Goal: Navigation & Orientation: Find specific page/section

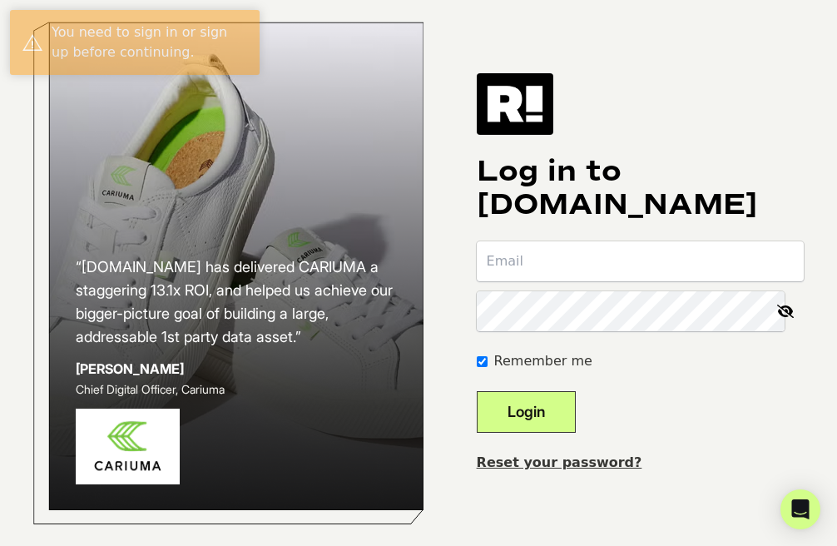
type input "aviva@likewise.com"
click at [562, 433] on button "Login" at bounding box center [526, 412] width 99 height 42
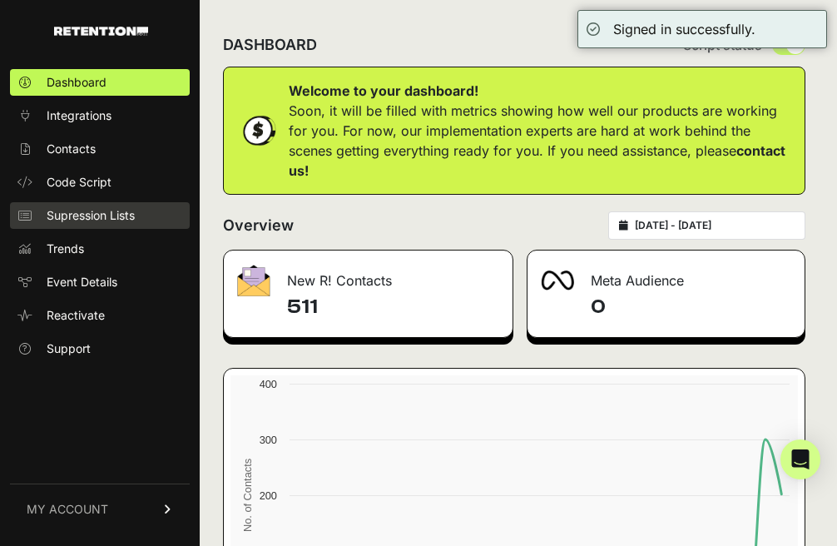
click at [84, 204] on link "Supression Lists" at bounding box center [100, 215] width 180 height 27
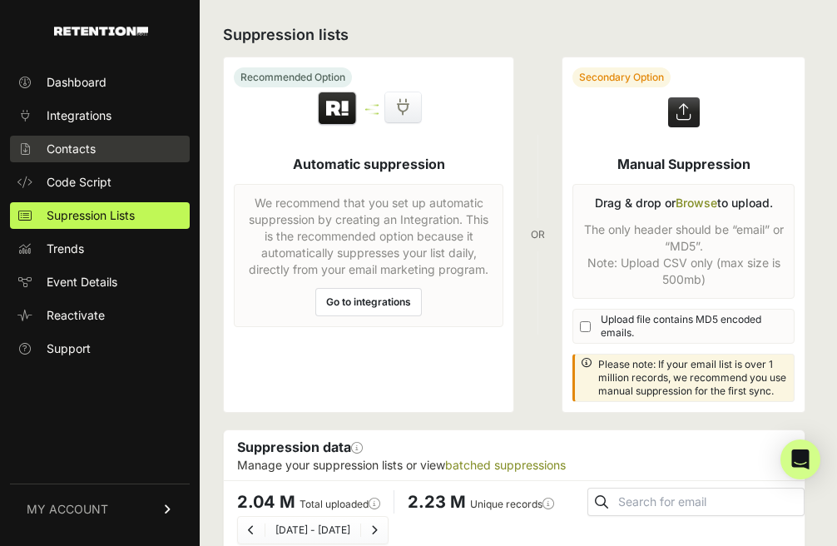
click at [91, 156] on span "Contacts" at bounding box center [71, 149] width 49 height 17
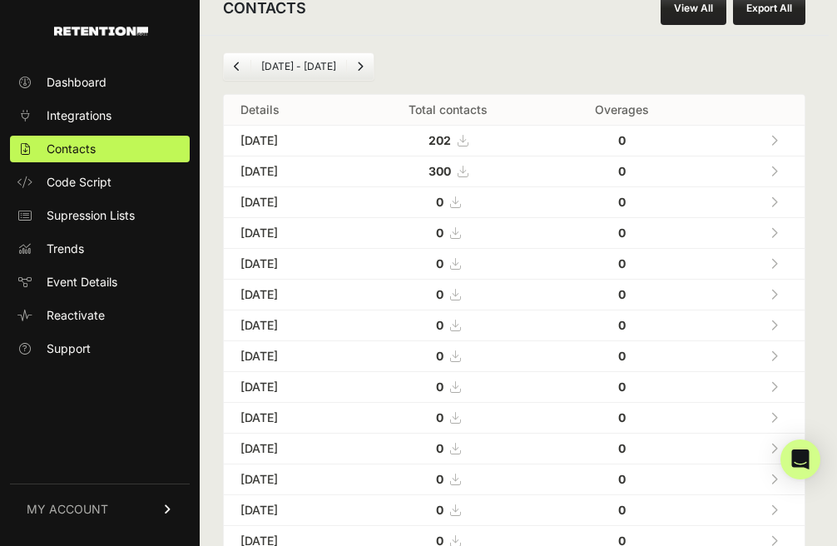
scroll to position [42, 0]
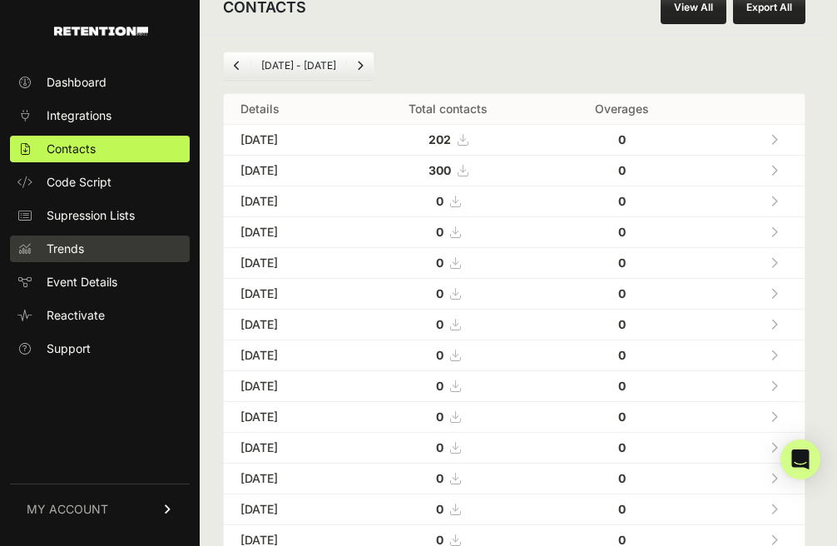
click at [79, 245] on span "Trends" at bounding box center [65, 248] width 37 height 17
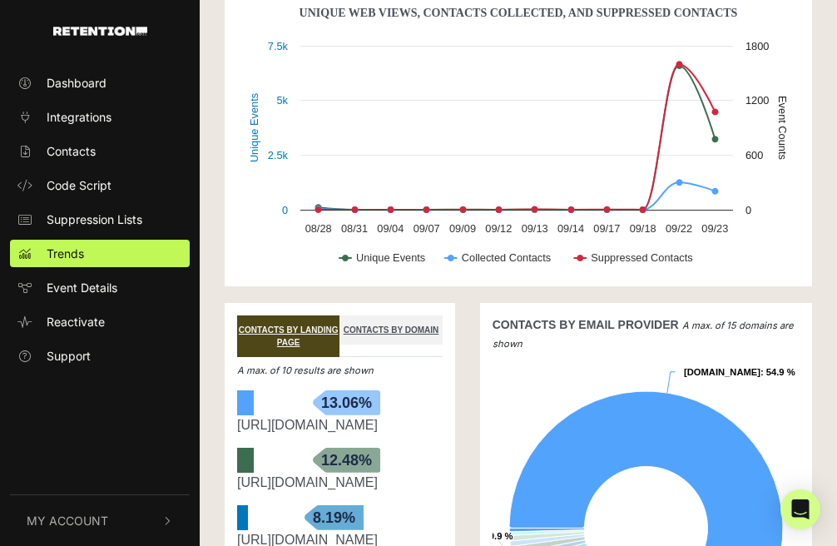
scroll to position [84, 0]
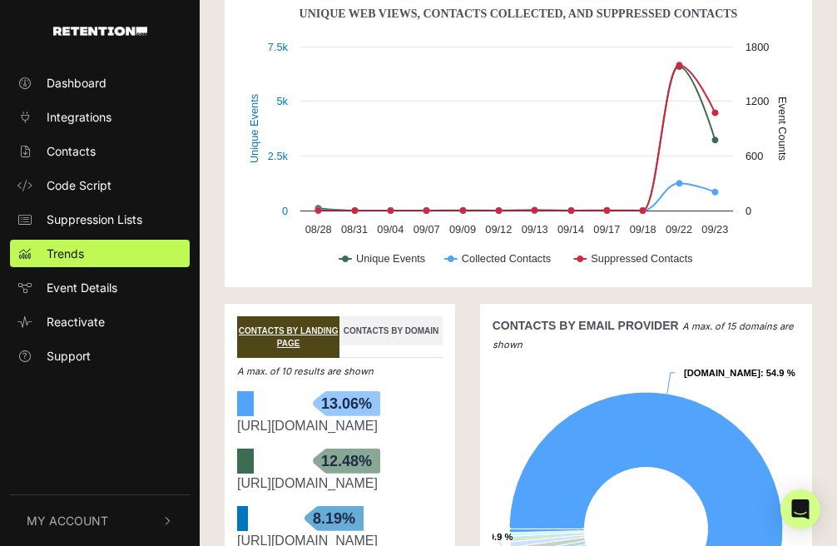
click at [408, 325] on link "CONTACTS BY DOMAIN" at bounding box center [390, 330] width 102 height 29
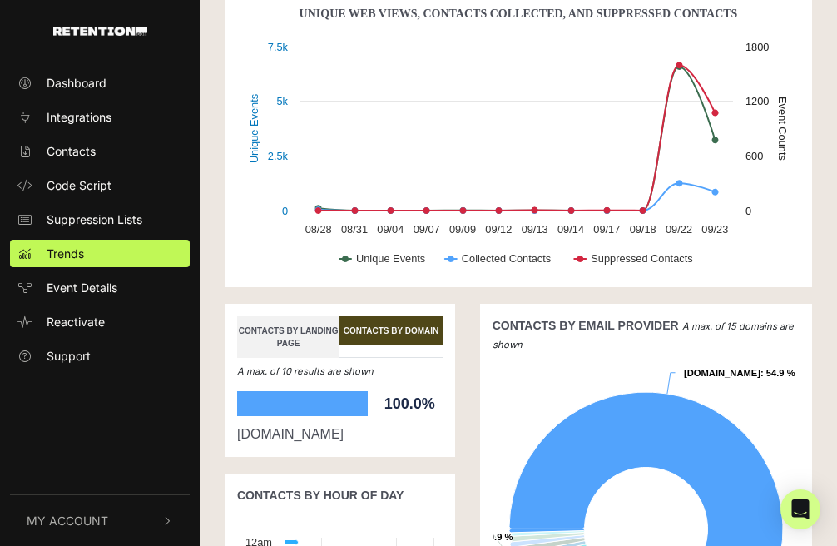
click at [316, 329] on link "CONTACTS BY LANDING PAGE" at bounding box center [288, 337] width 102 height 42
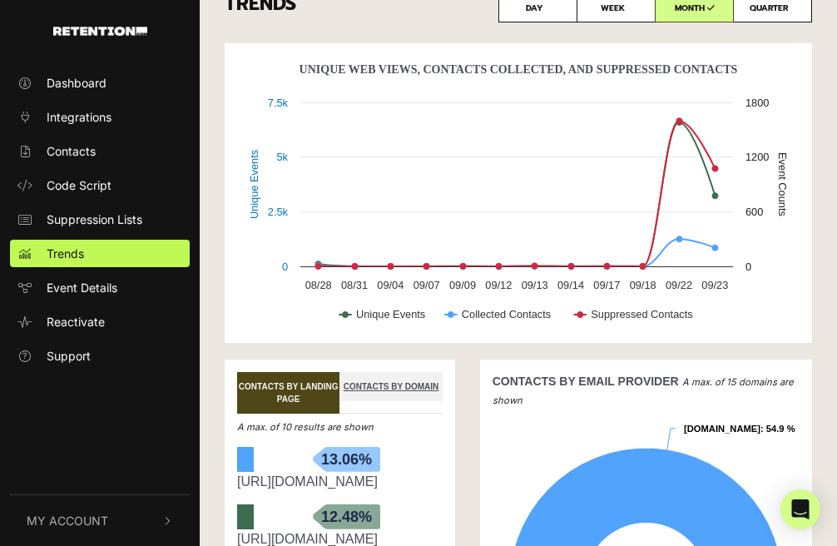
scroll to position [27, 0]
